Goal: Find specific page/section: Find specific page/section

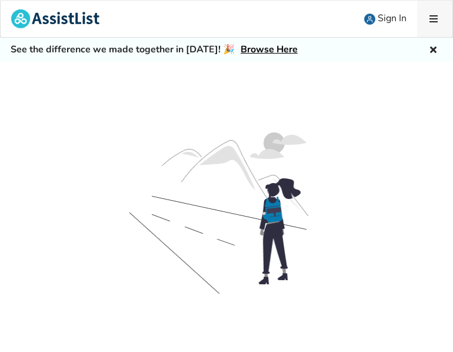
click at [428, 16] on icon at bounding box center [433, 18] width 11 height 9
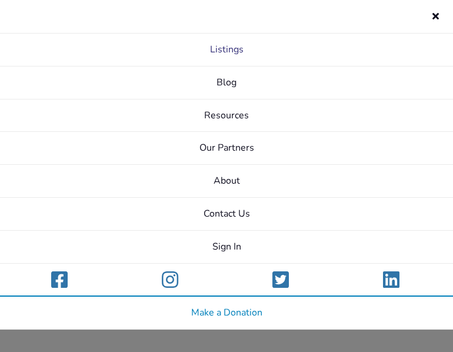
click at [230, 54] on link "Listings" at bounding box center [226, 50] width 453 height 33
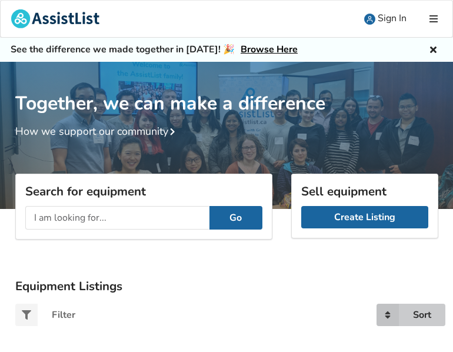
click at [422, 312] on div "Sort" at bounding box center [422, 314] width 18 height 9
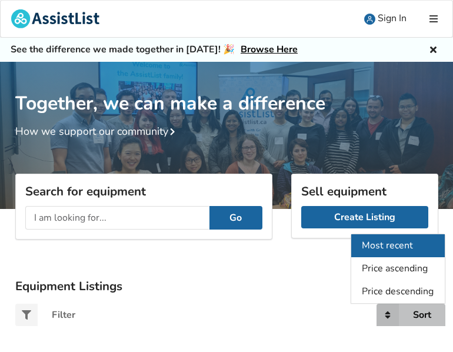
click at [400, 249] on span "Most recent" at bounding box center [387, 246] width 51 height 13
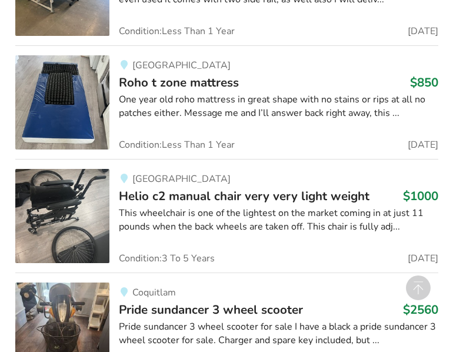
scroll to position [3148, 0]
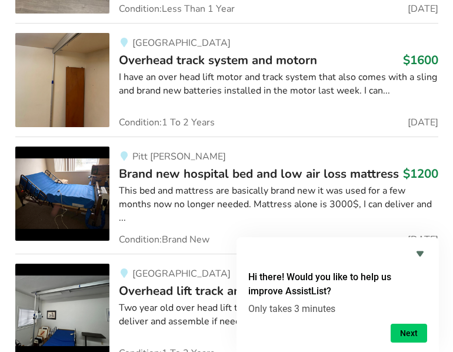
scroll to position [5237, 0]
